Goal: Task Accomplishment & Management: Use online tool/utility

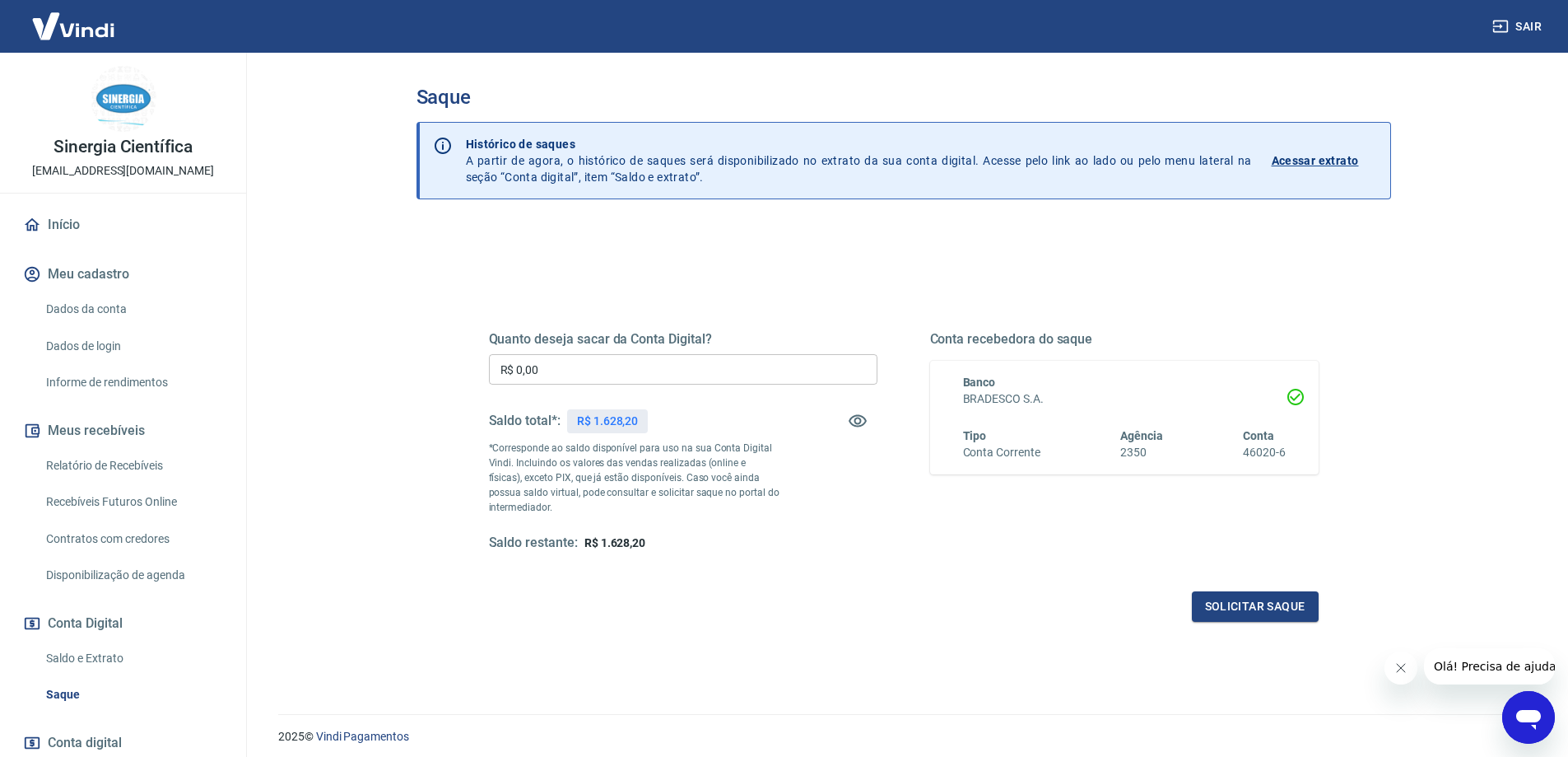
click at [728, 368] on input "R$ 0,00" at bounding box center [683, 369] width 389 height 30
type input "R$ 1.000,00"
click at [1230, 604] on button "Solicitar saque" at bounding box center [1255, 606] width 127 height 30
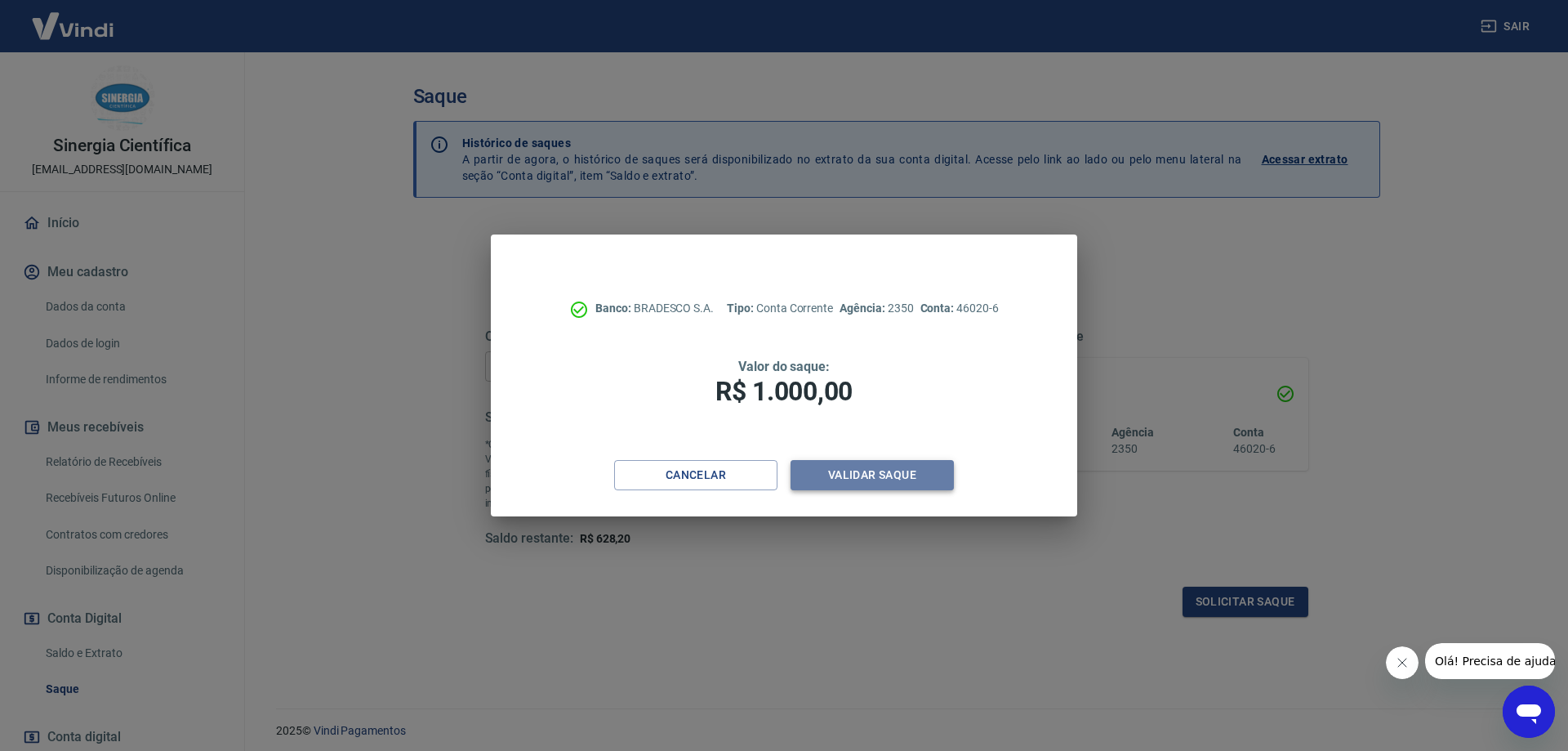
click at [885, 471] on button "Validar saque" at bounding box center [872, 475] width 164 height 30
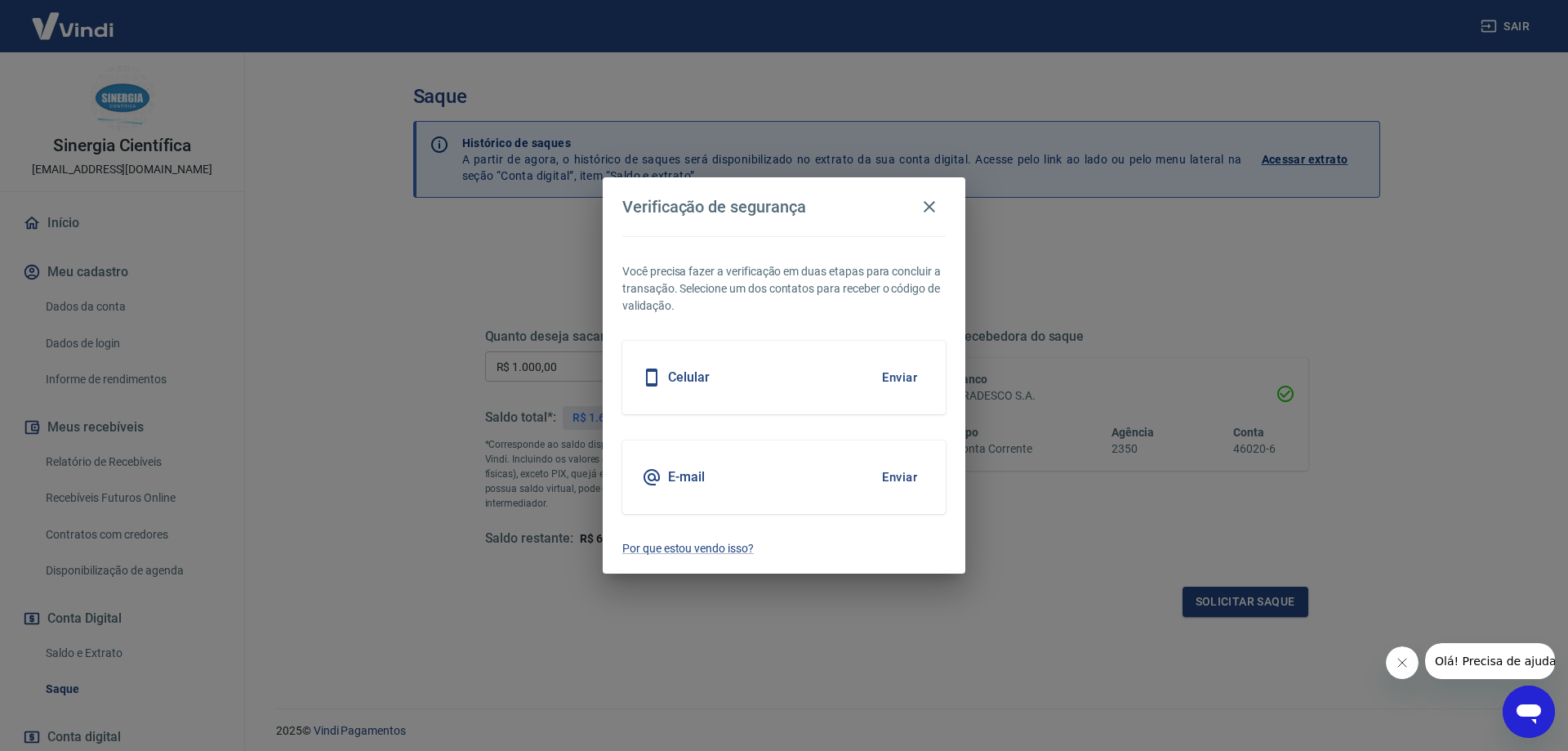
click at [903, 379] on button "Enviar" at bounding box center [900, 377] width 53 height 34
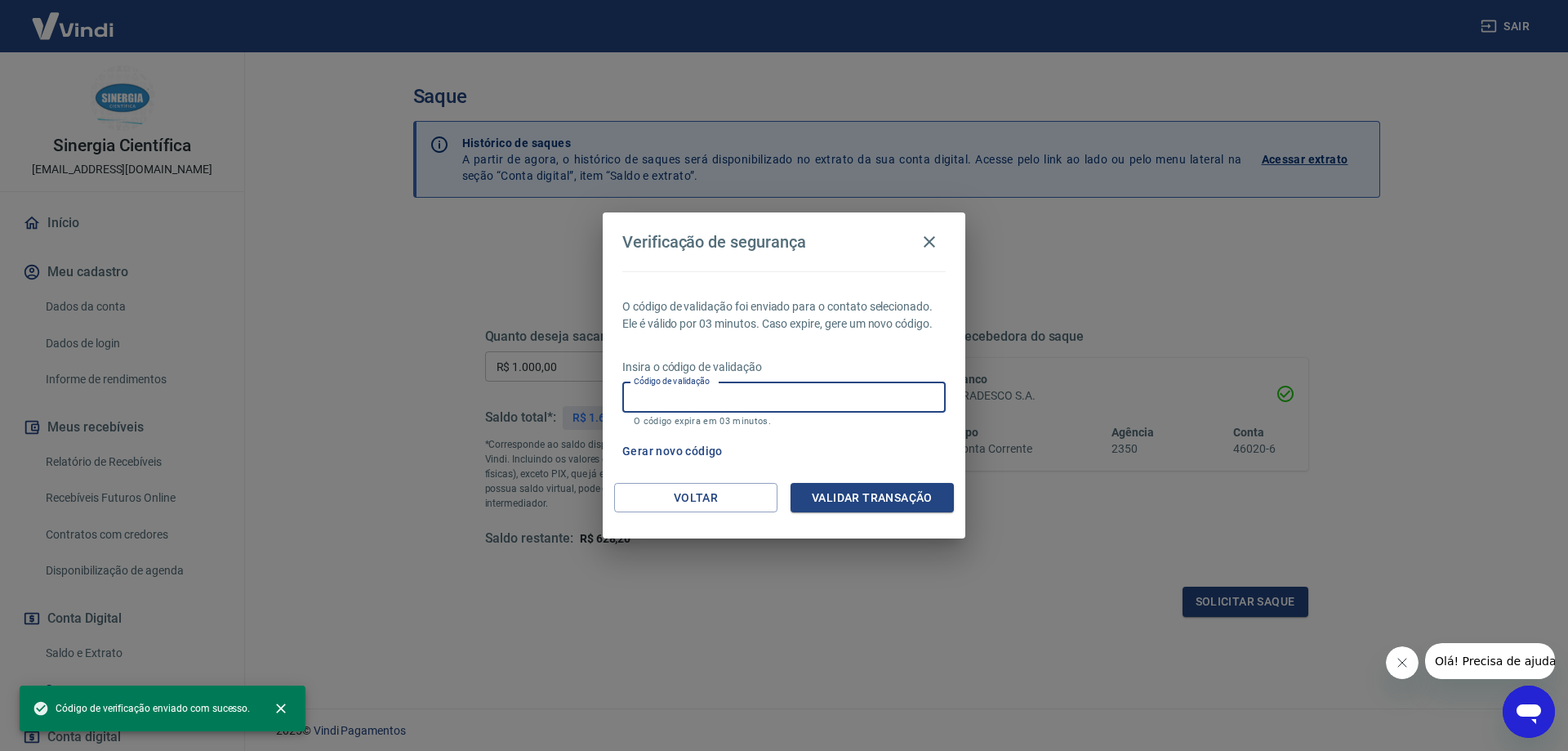
click at [864, 409] on input "Código de validação" at bounding box center [784, 397] width 323 height 30
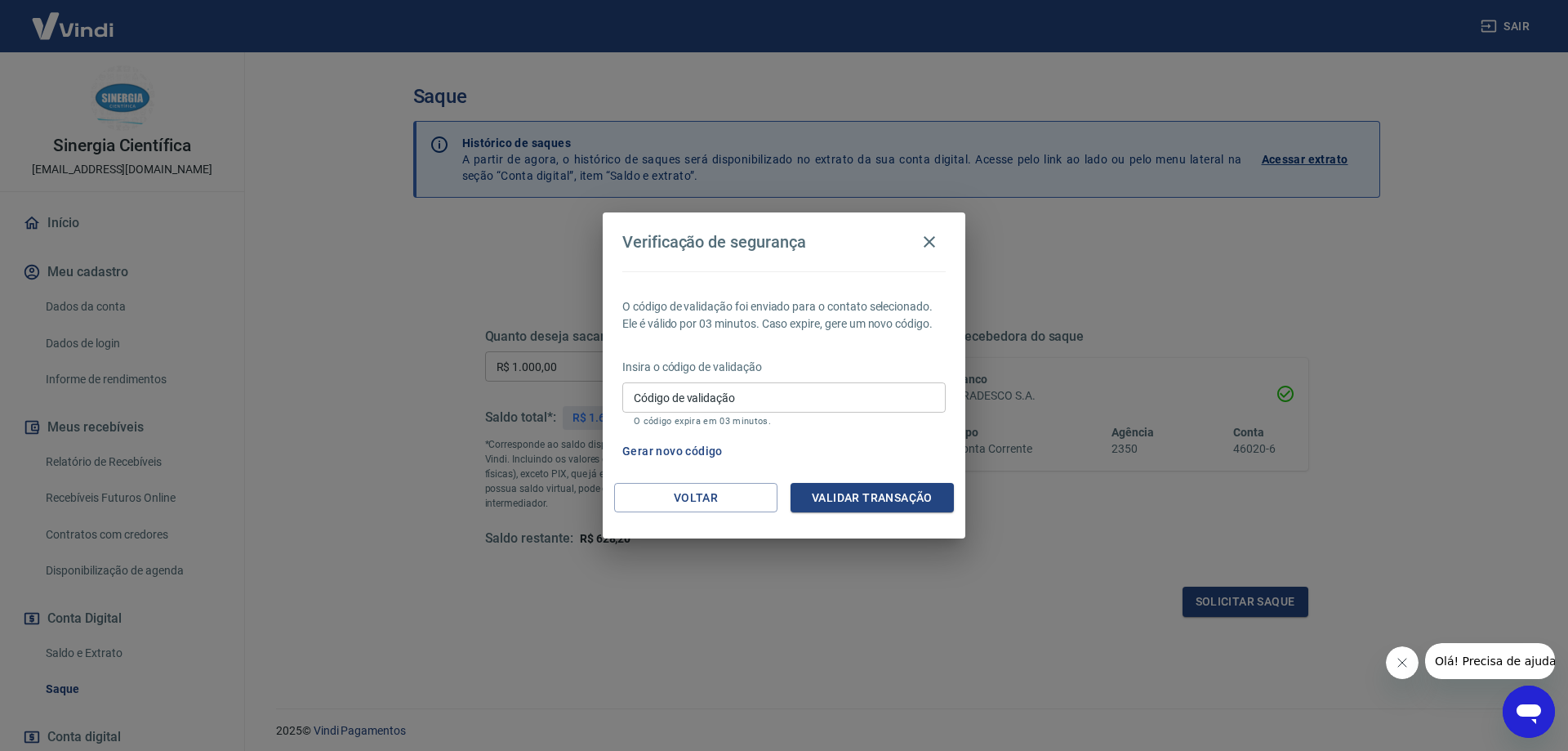
click at [805, 365] on p "Insira o código de validação" at bounding box center [784, 366] width 323 height 17
click at [818, 397] on input "Código de validação" at bounding box center [784, 397] width 323 height 30
click at [819, 397] on input "Código de validação" at bounding box center [784, 397] width 323 height 30
drag, startPoint x: 848, startPoint y: 389, endPoint x: 516, endPoint y: 390, distance: 332.0
click at [516, 390] on div "Verificação de segurança O código de validação foi enviado para o contato selec…" at bounding box center [784, 375] width 1568 height 751
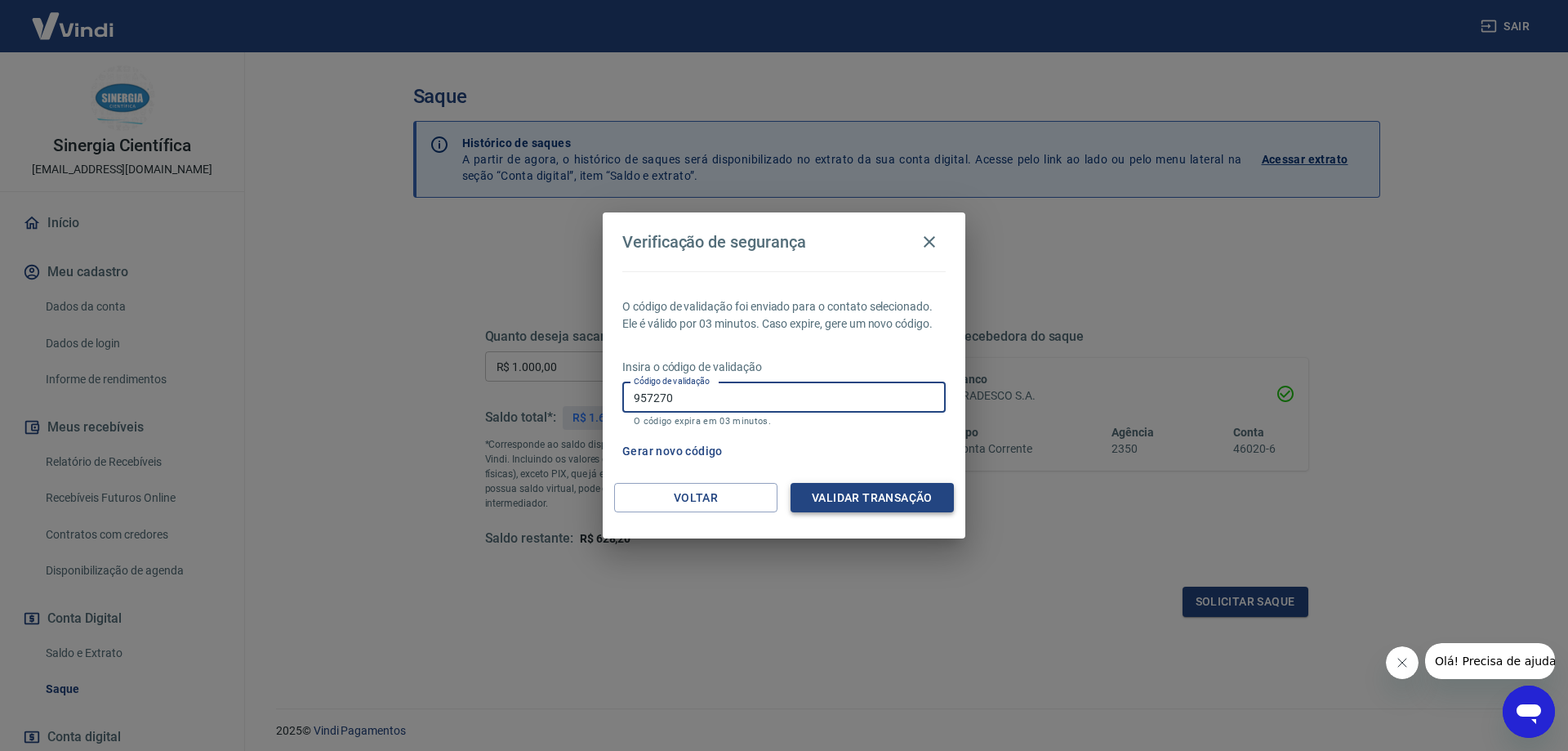
type input "957270"
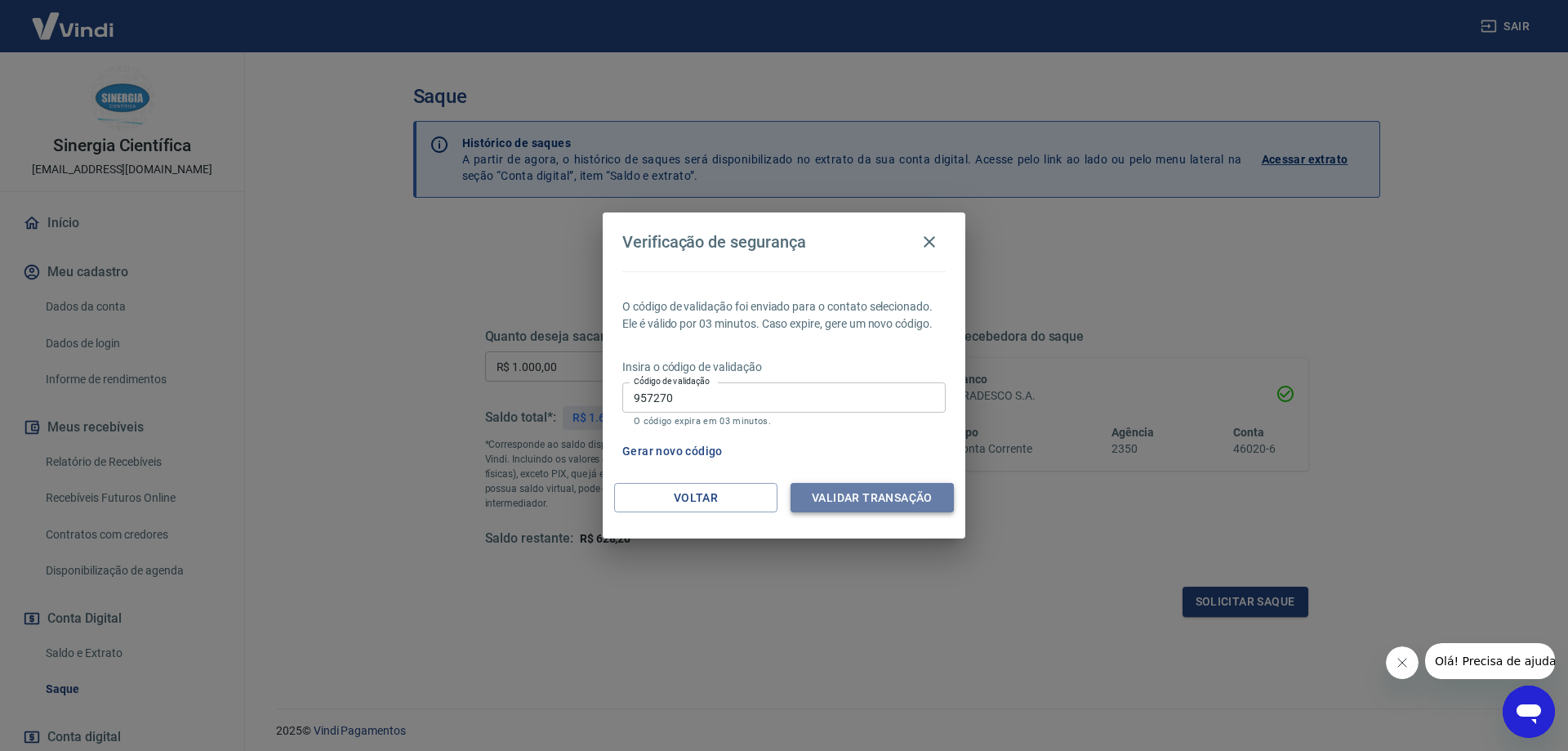
click at [834, 482] on button "Validar transação" at bounding box center [872, 497] width 164 height 30
